Goal: Information Seeking & Learning: Learn about a topic

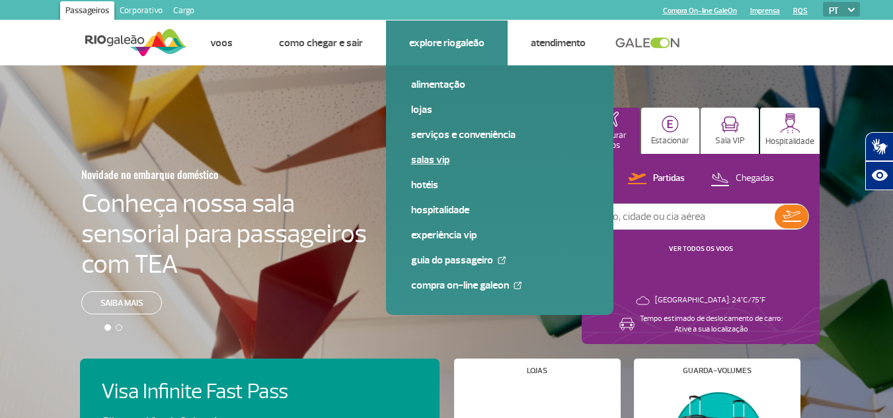
click at [436, 161] on link "Salas VIP" at bounding box center [499, 160] width 177 height 15
click at [446, 236] on link "Experiência VIP" at bounding box center [499, 235] width 177 height 15
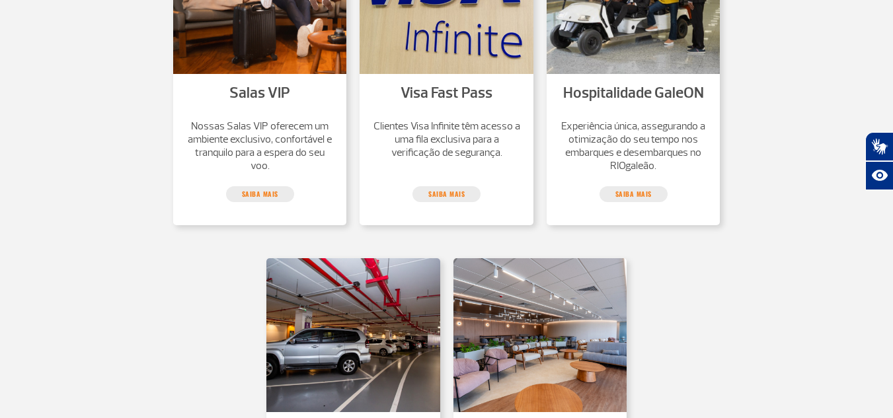
scroll to position [264, 0]
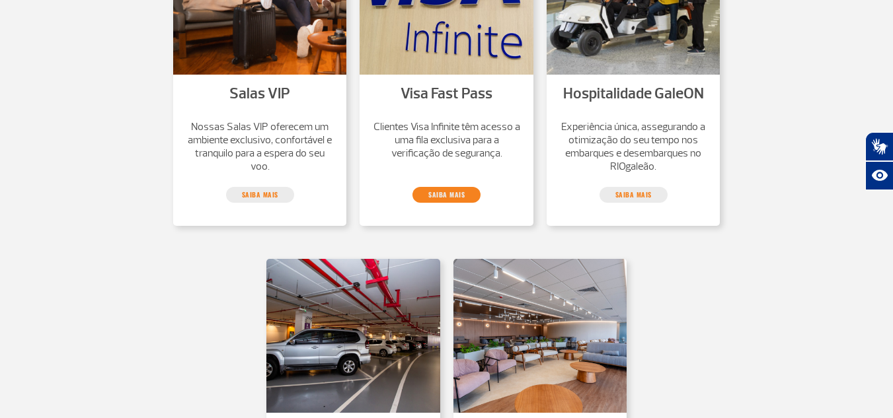
click at [440, 191] on link "saiba mais" at bounding box center [446, 195] width 68 height 16
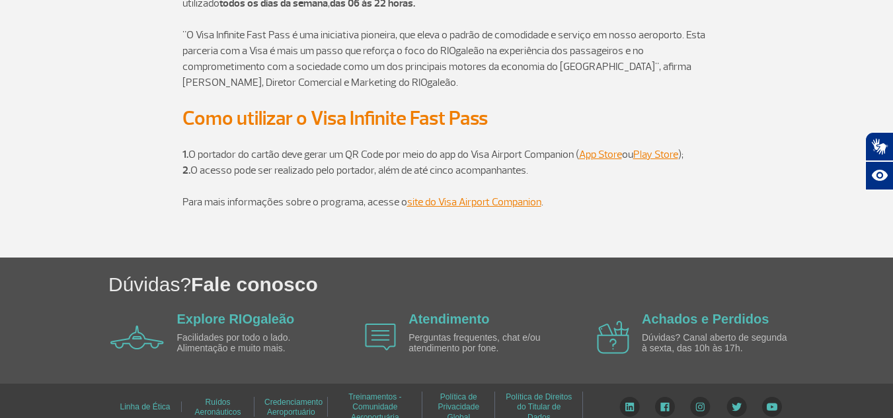
scroll to position [397, 0]
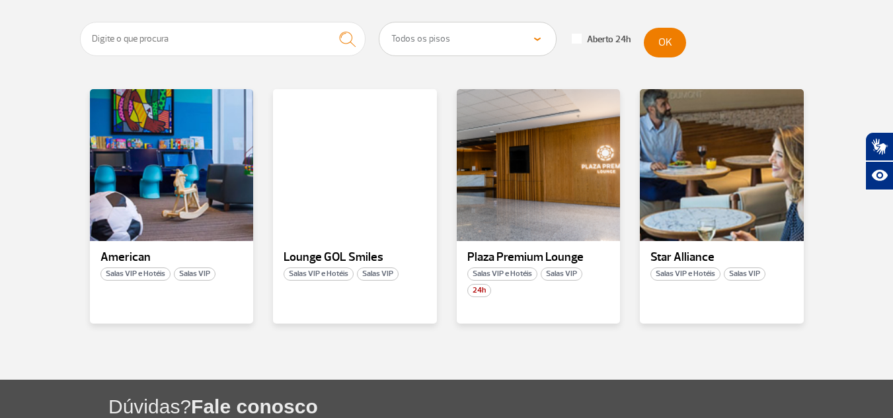
scroll to position [227, 0]
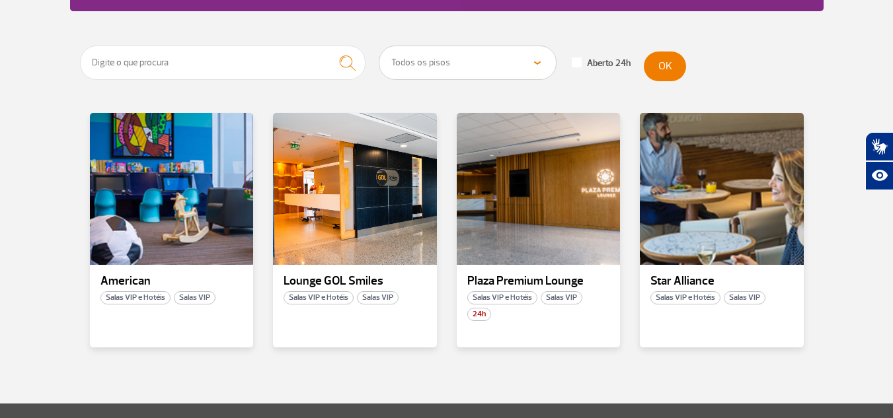
scroll to position [227, 0]
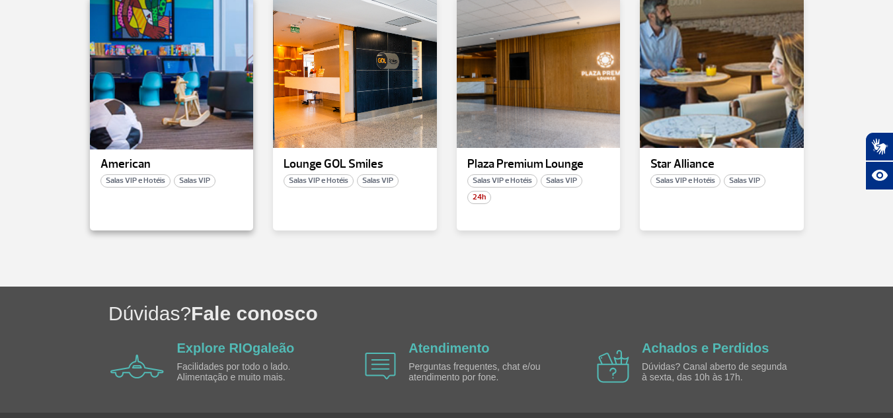
scroll to position [321, 0]
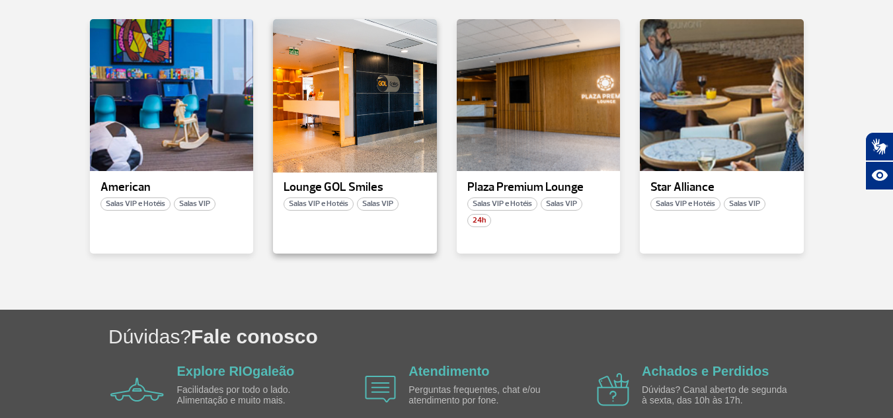
click at [373, 129] on div at bounding box center [355, 95] width 167 height 155
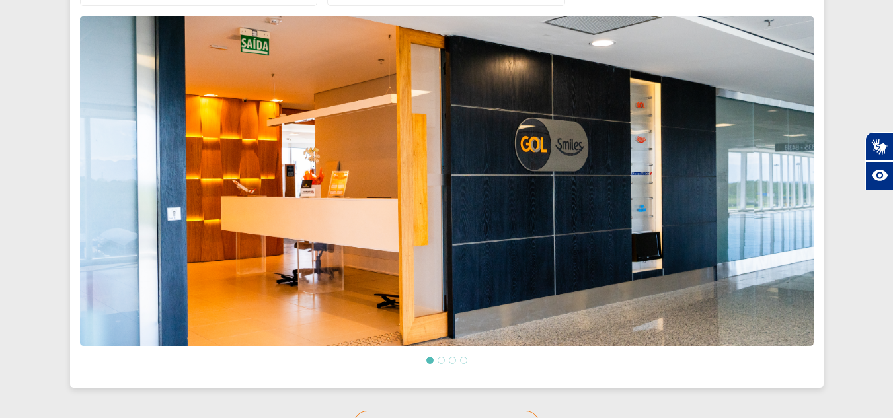
scroll to position [694, 0]
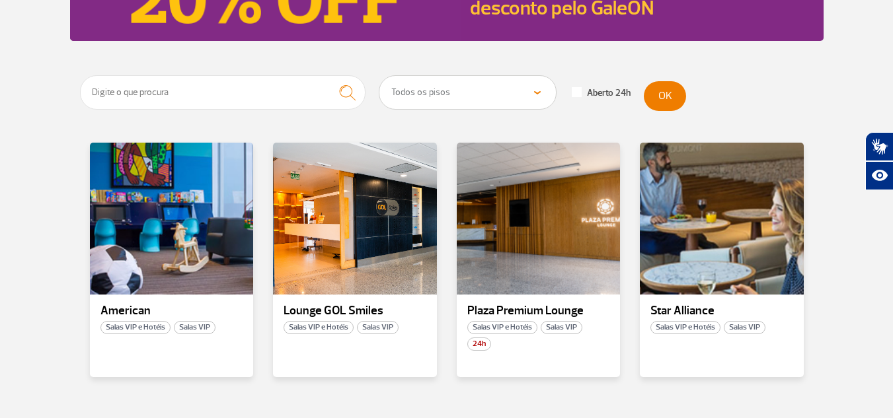
scroll to position [264, 0]
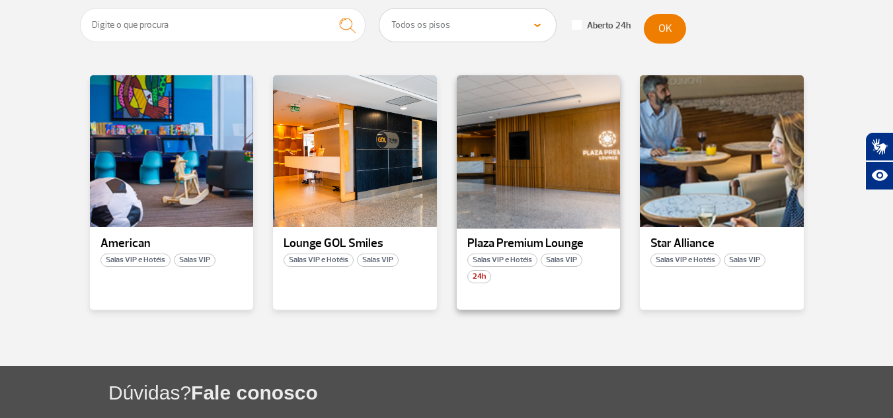
click at [501, 186] on div at bounding box center [538, 151] width 167 height 155
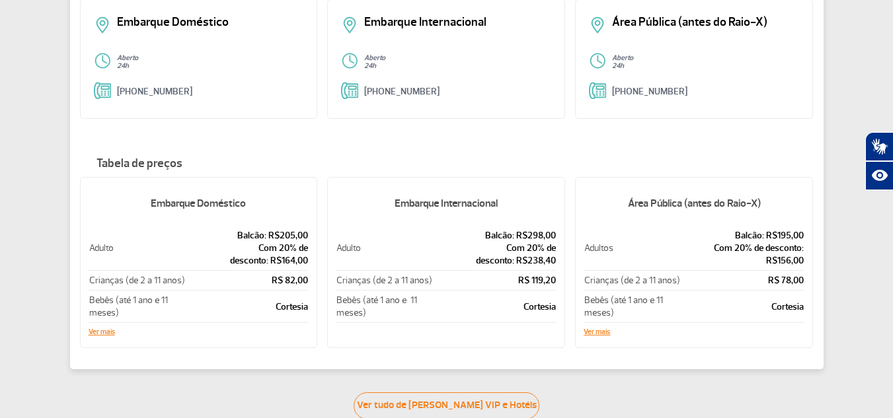
scroll to position [323, 0]
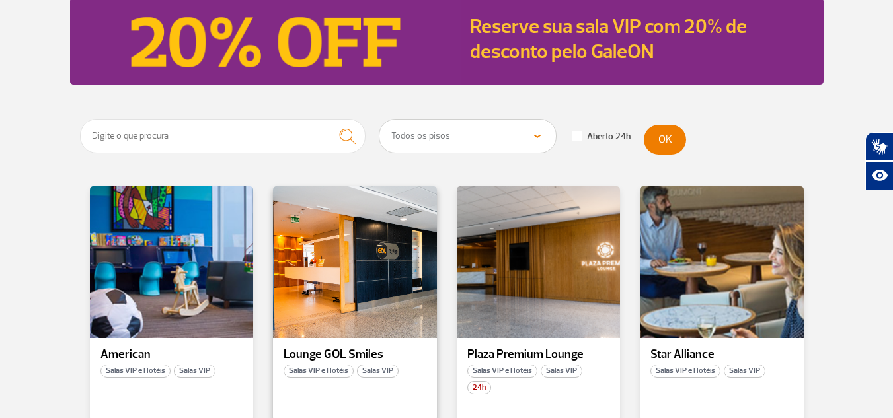
scroll to position [227, 0]
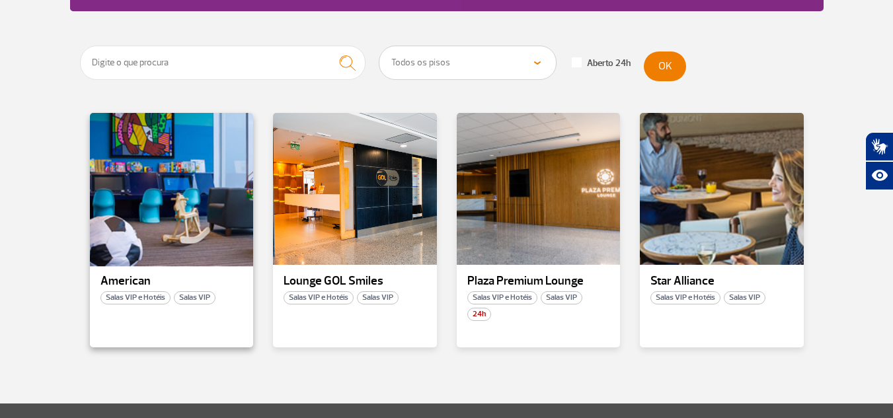
click at [220, 194] on div at bounding box center [171, 189] width 167 height 155
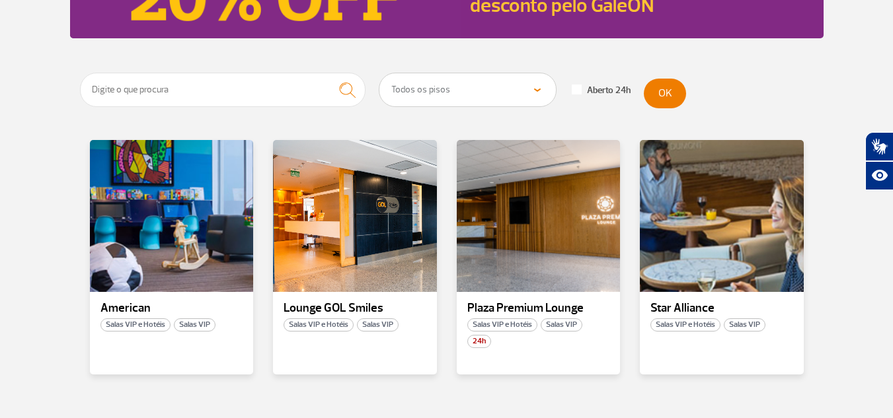
scroll to position [264, 0]
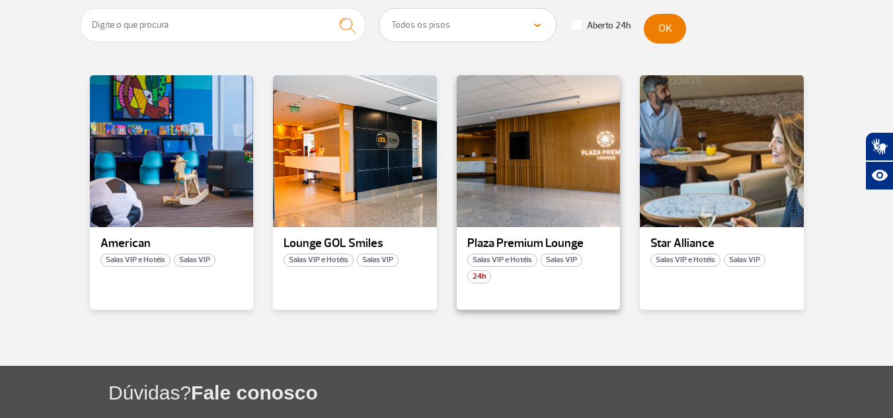
click at [578, 281] on div "24h" at bounding box center [539, 276] width 164 height 13
